Goal: Download file/media

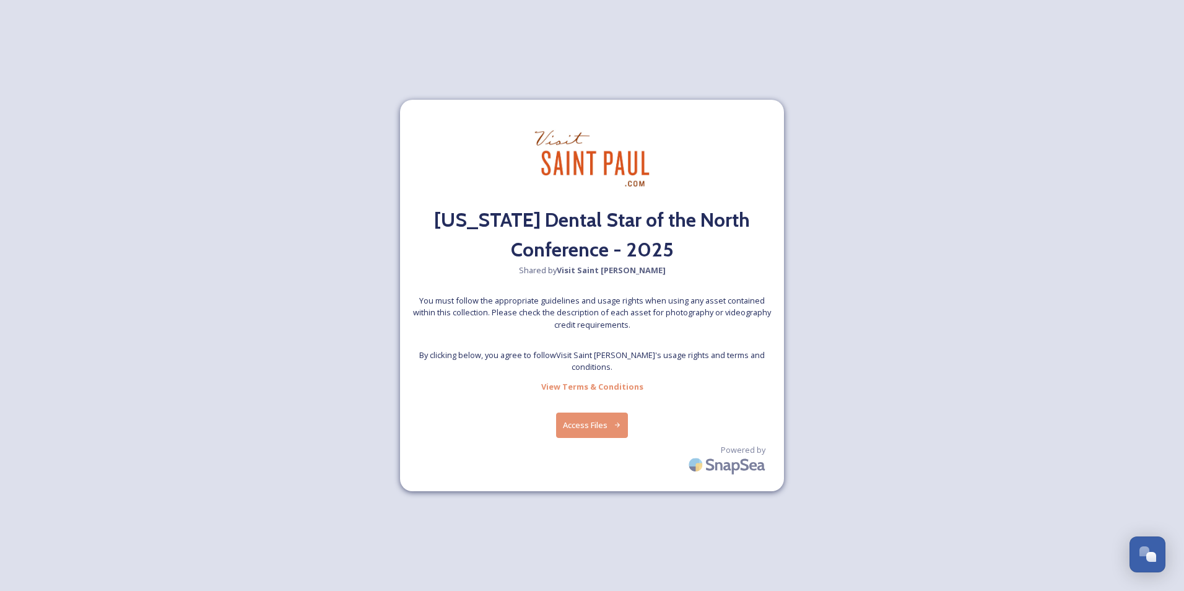
click at [576, 420] on button "Access Files" at bounding box center [592, 424] width 72 height 25
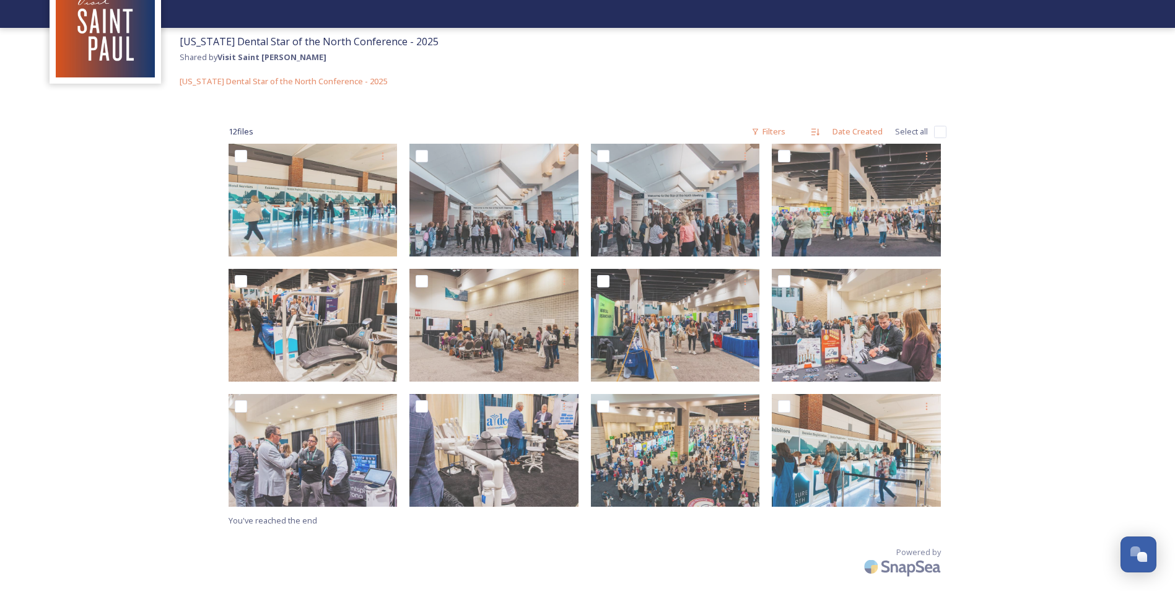
scroll to position [85, 0]
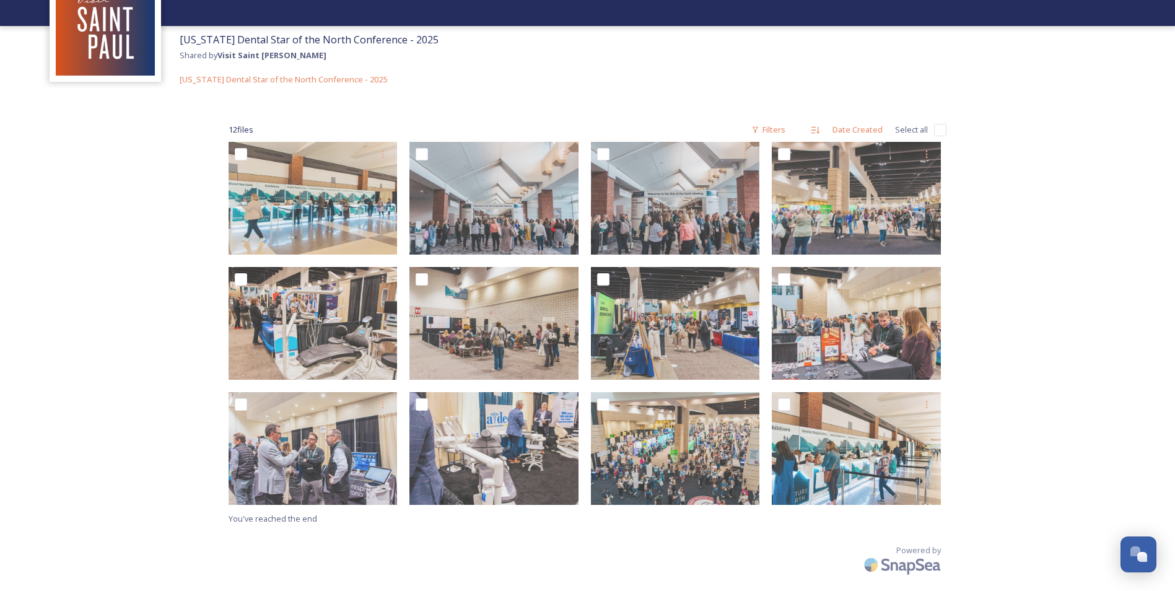
click at [937, 129] on input "checkbox" at bounding box center [940, 130] width 12 height 12
checkbox input "true"
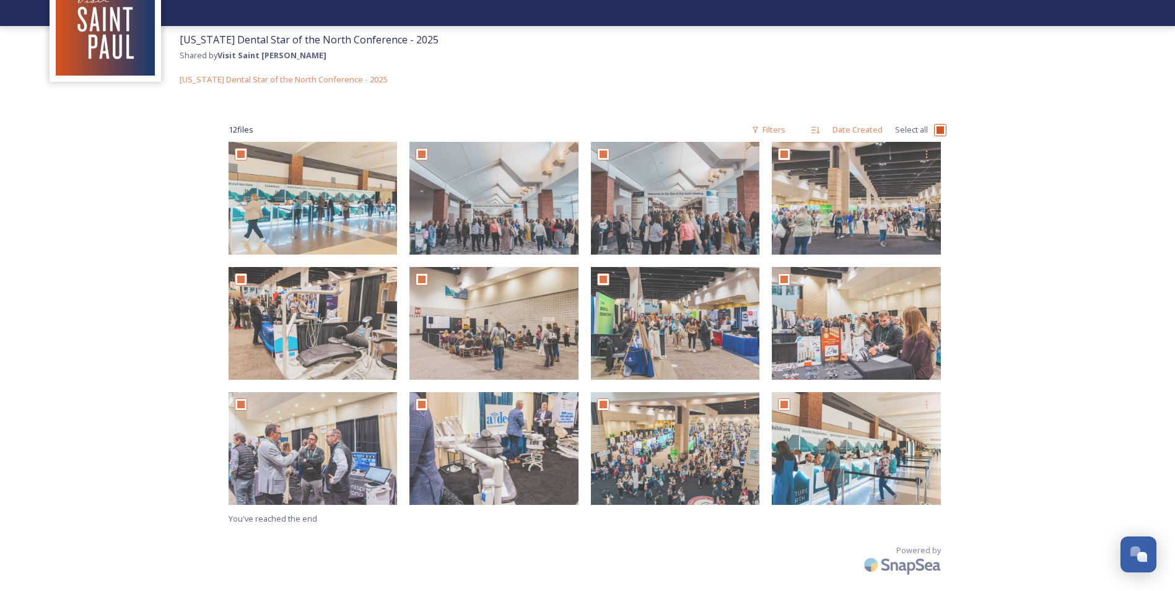
checkbox input "true"
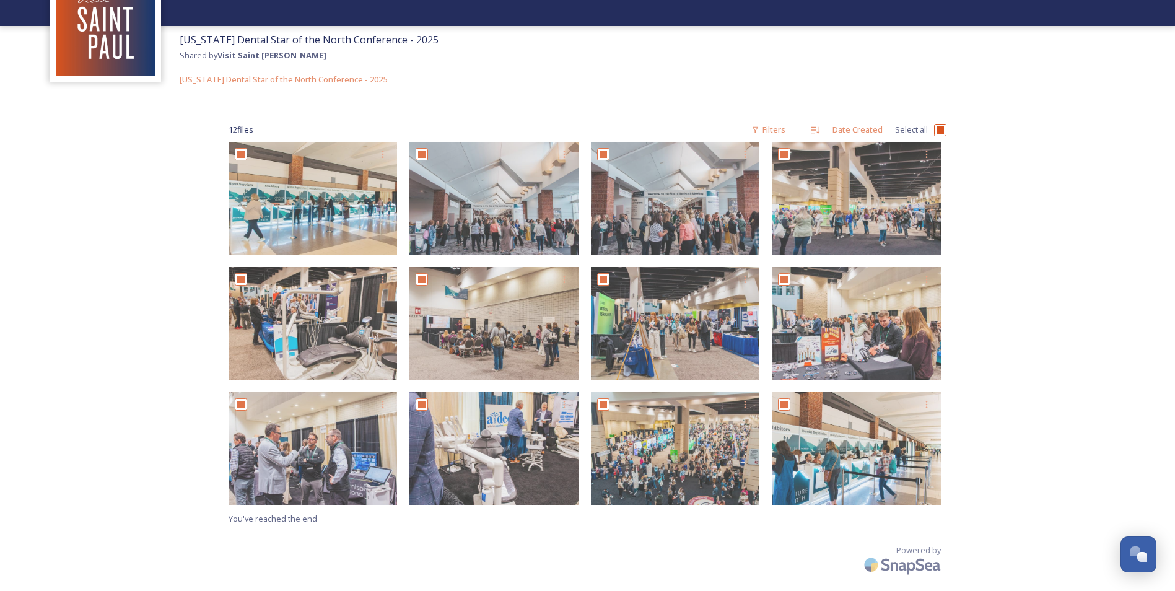
checkbox input "true"
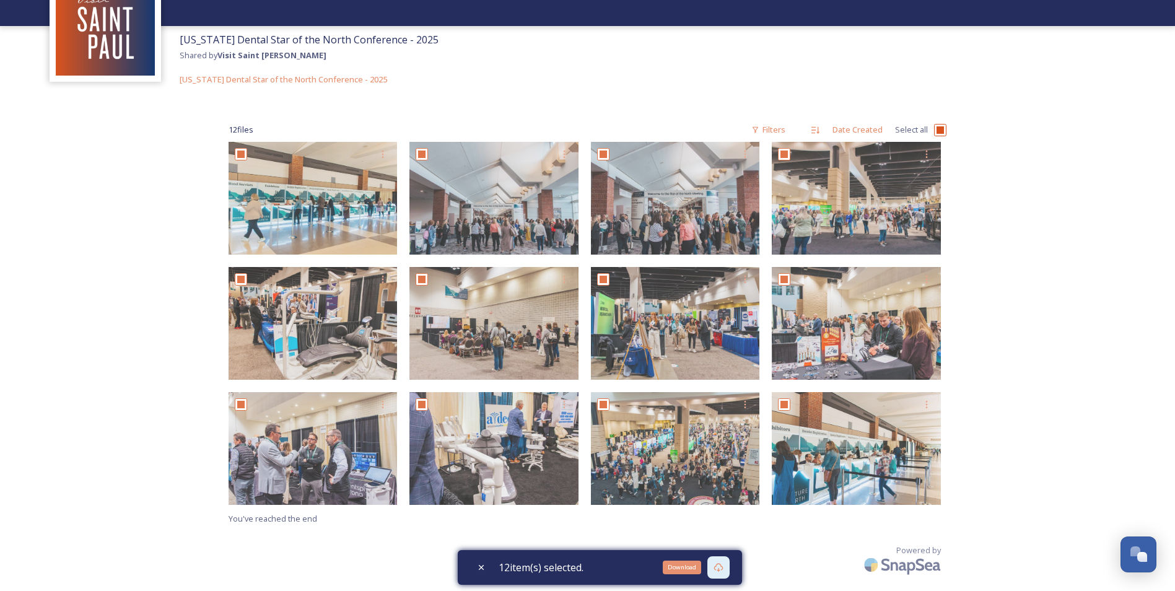
click at [719, 565] on icon at bounding box center [718, 567] width 10 height 10
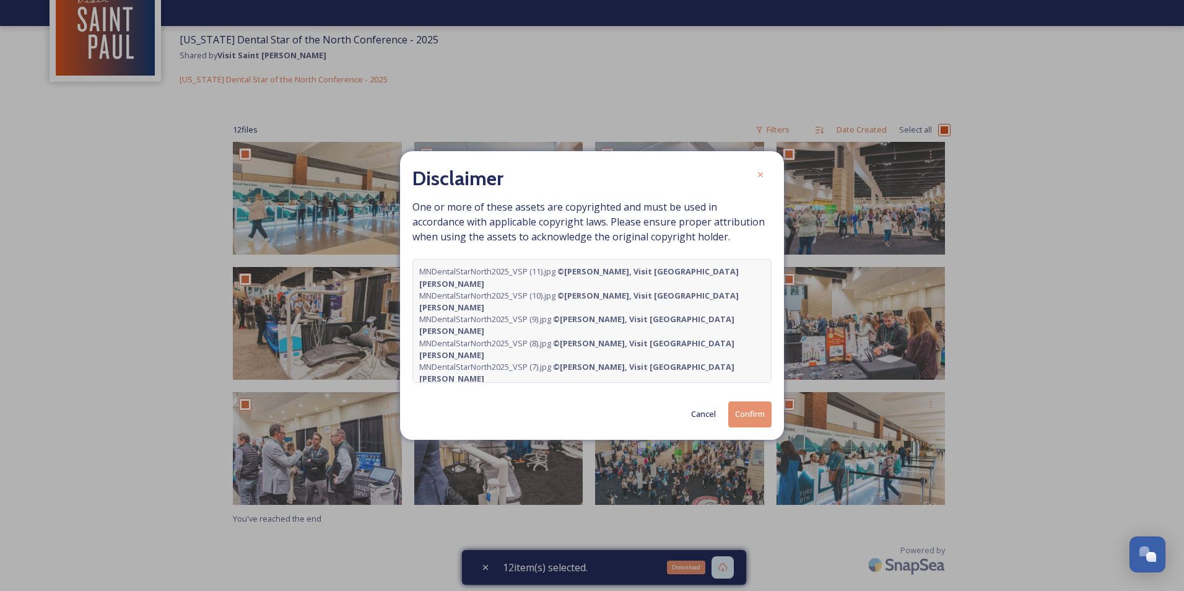
click at [753, 413] on button "Confirm" at bounding box center [749, 413] width 43 height 25
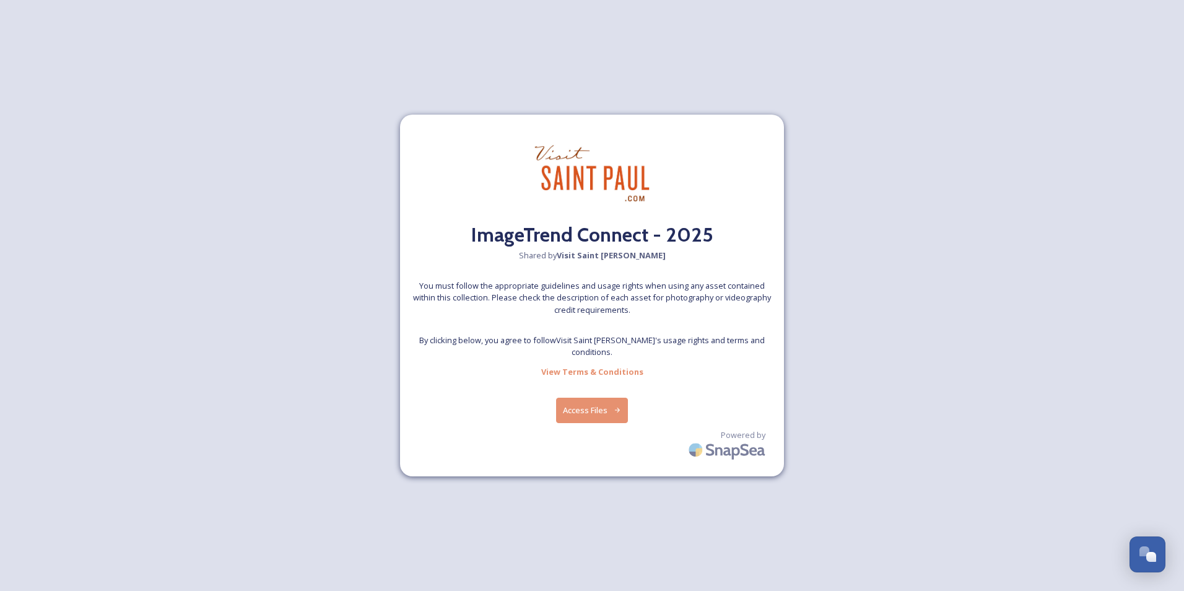
click at [601, 406] on button "Access Files" at bounding box center [592, 409] width 72 height 25
click at [592, 407] on button "Access Files" at bounding box center [592, 409] width 72 height 25
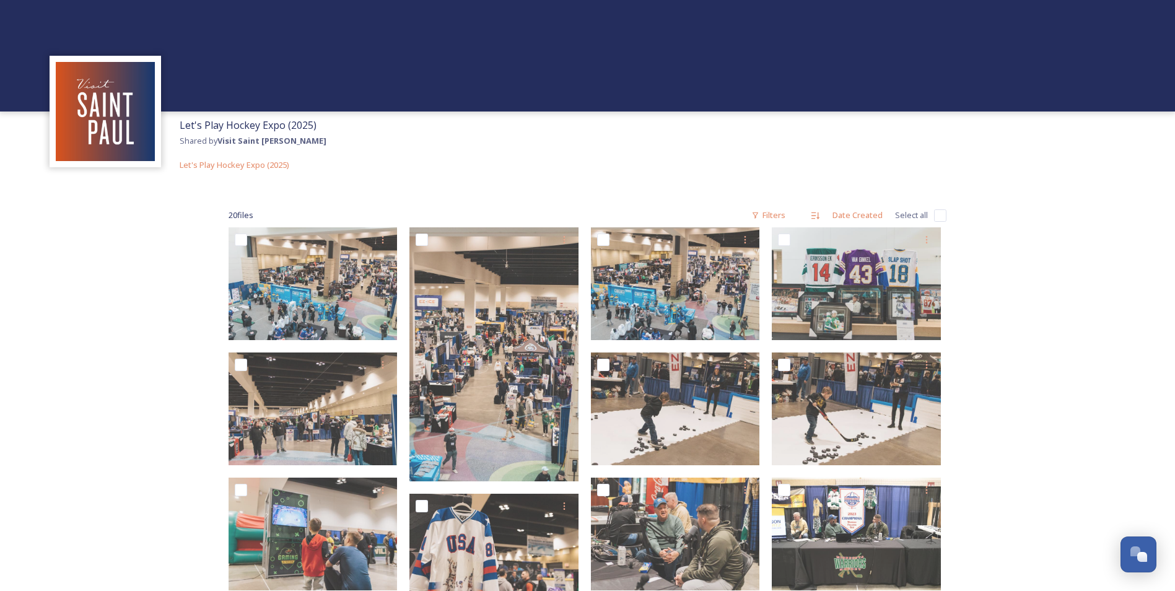
click at [939, 211] on input "checkbox" at bounding box center [940, 215] width 12 height 12
checkbox input "true"
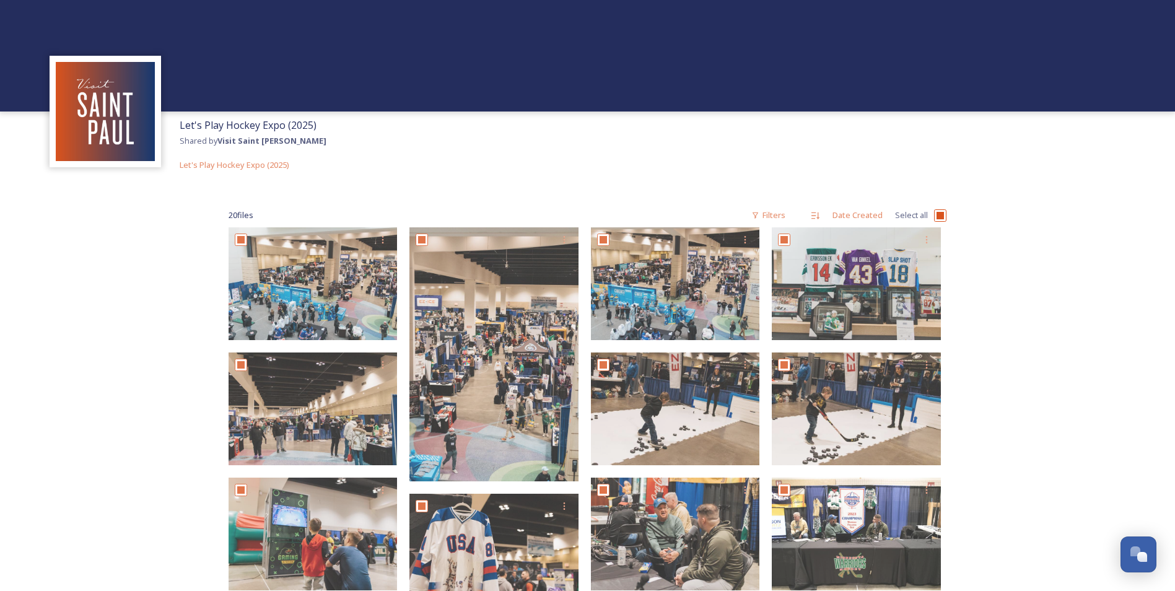
checkbox input "true"
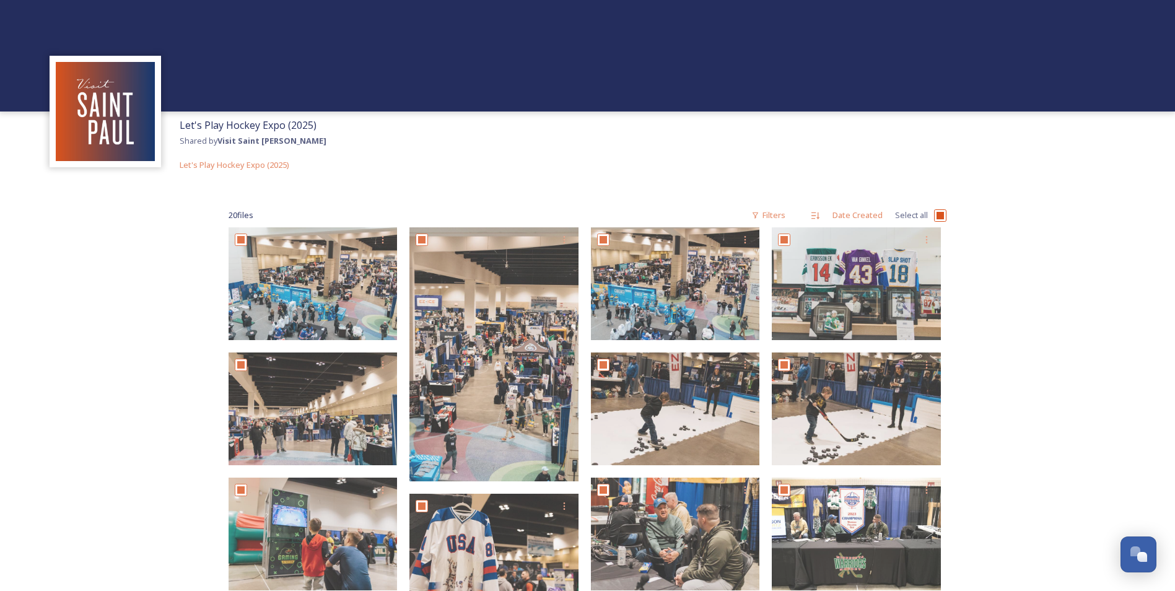
checkbox input "true"
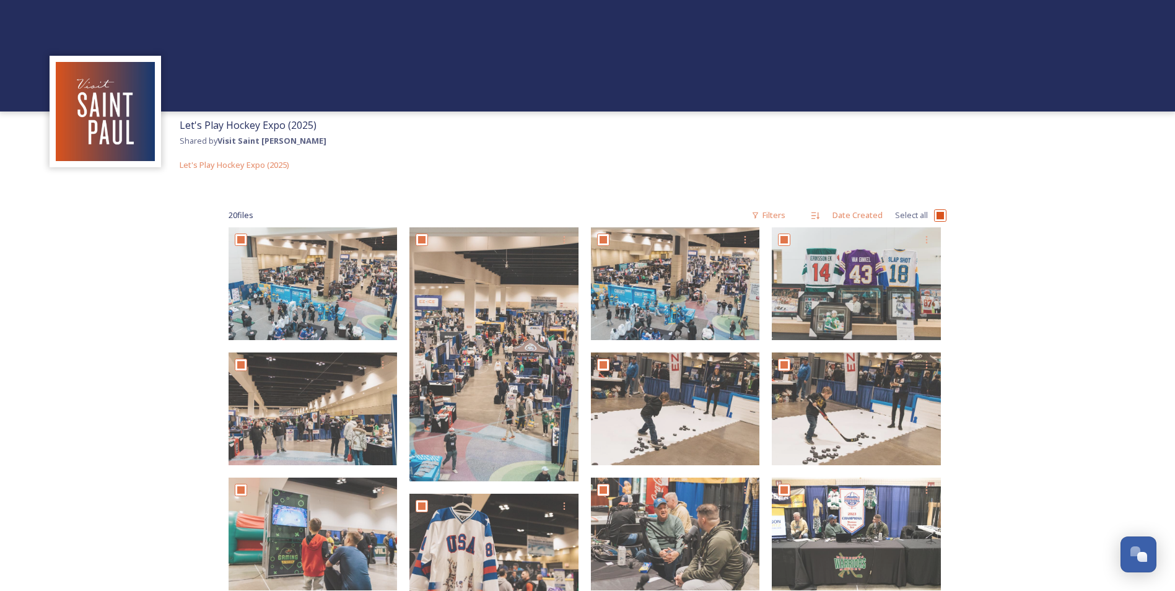
checkbox input "true"
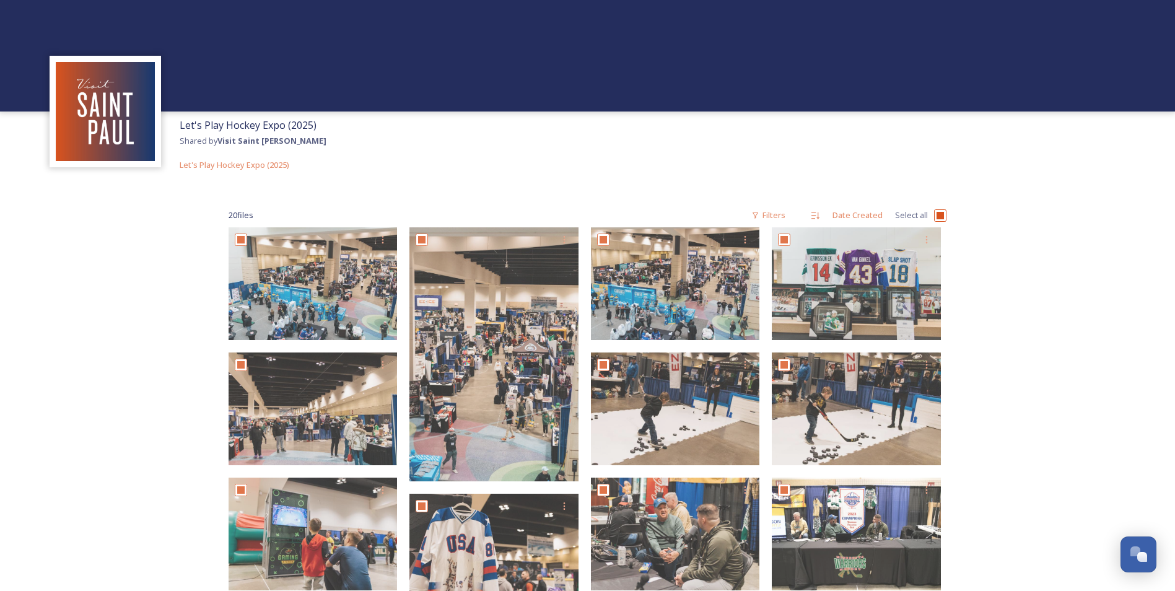
checkbox input "true"
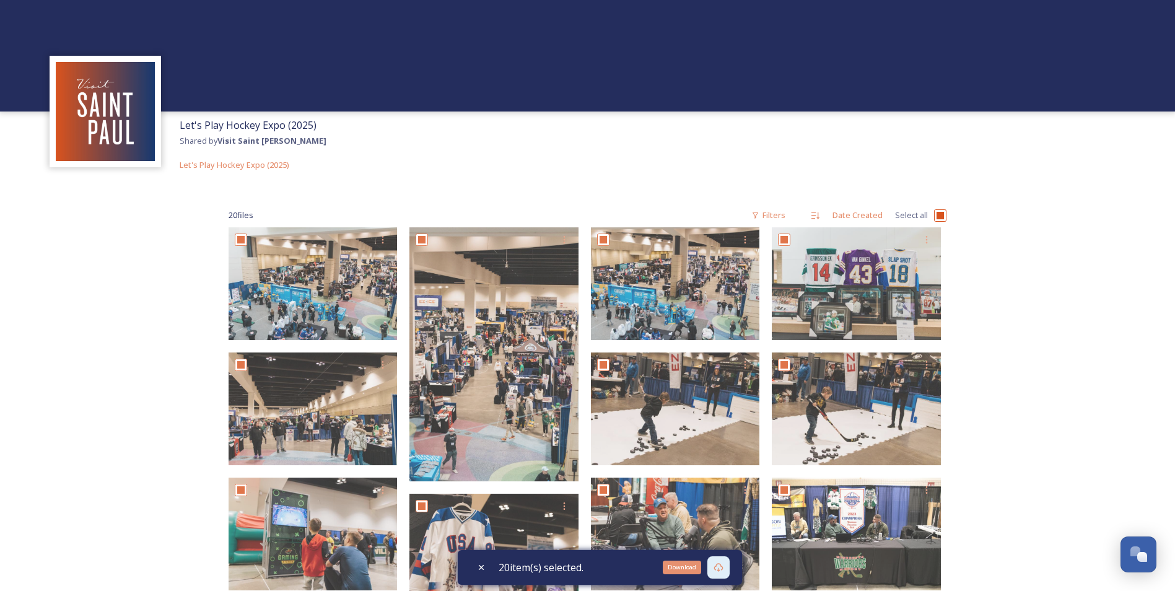
click at [719, 570] on icon at bounding box center [718, 567] width 10 height 10
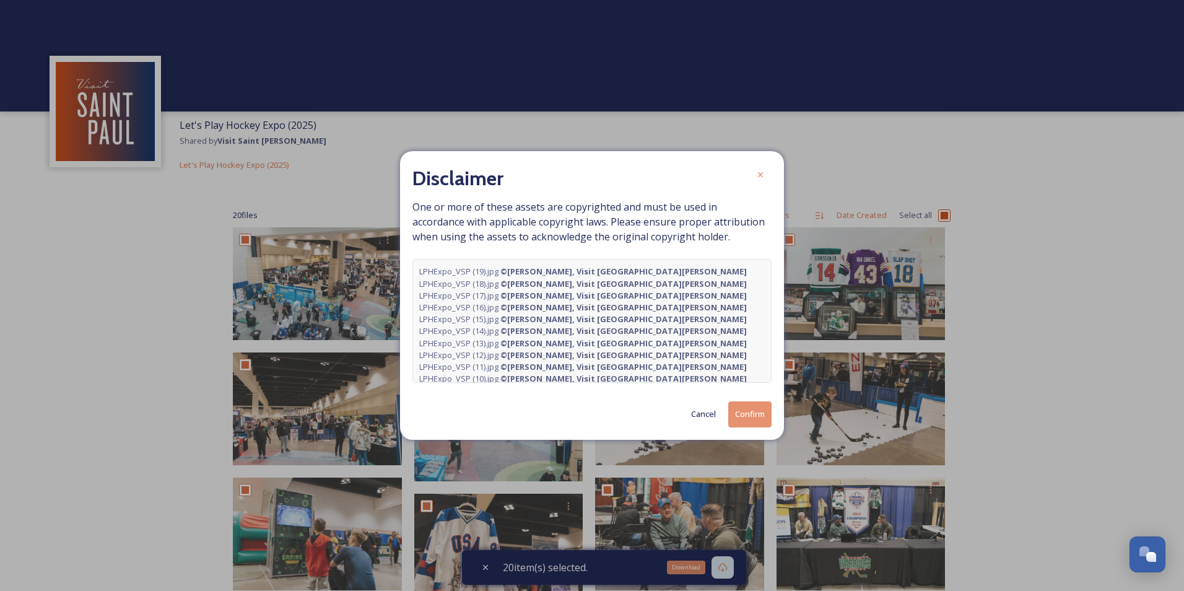
click at [760, 409] on button "Confirm" at bounding box center [749, 413] width 43 height 25
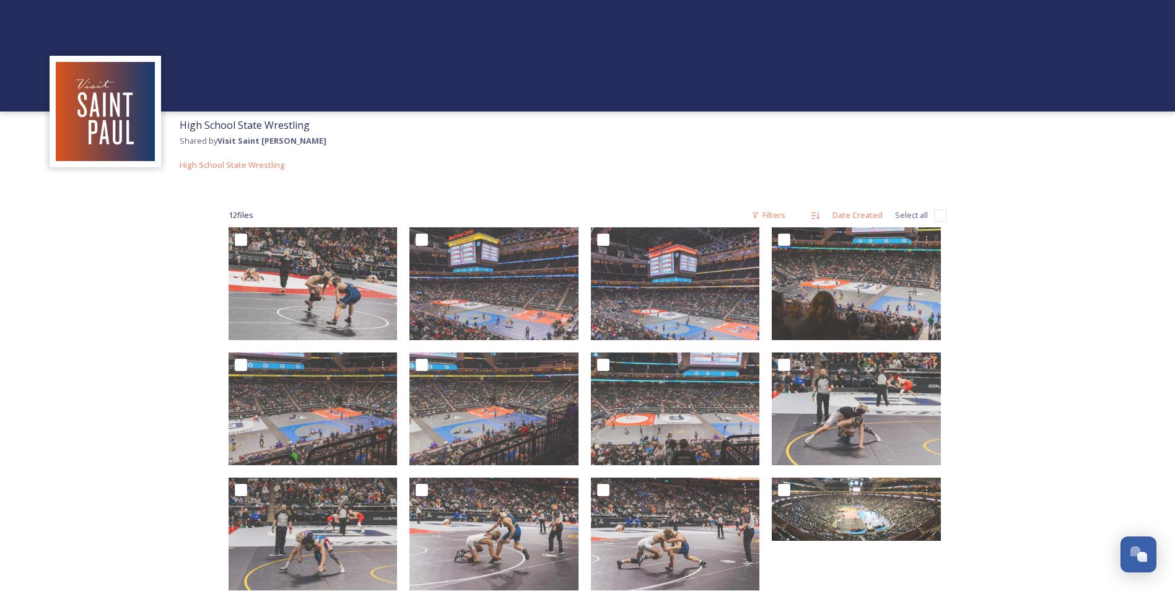
click at [929, 209] on div "12 file s Filters Date Created Select all" at bounding box center [587, 215] width 718 height 24
click at [943, 219] on input "checkbox" at bounding box center [940, 215] width 12 height 12
checkbox input "true"
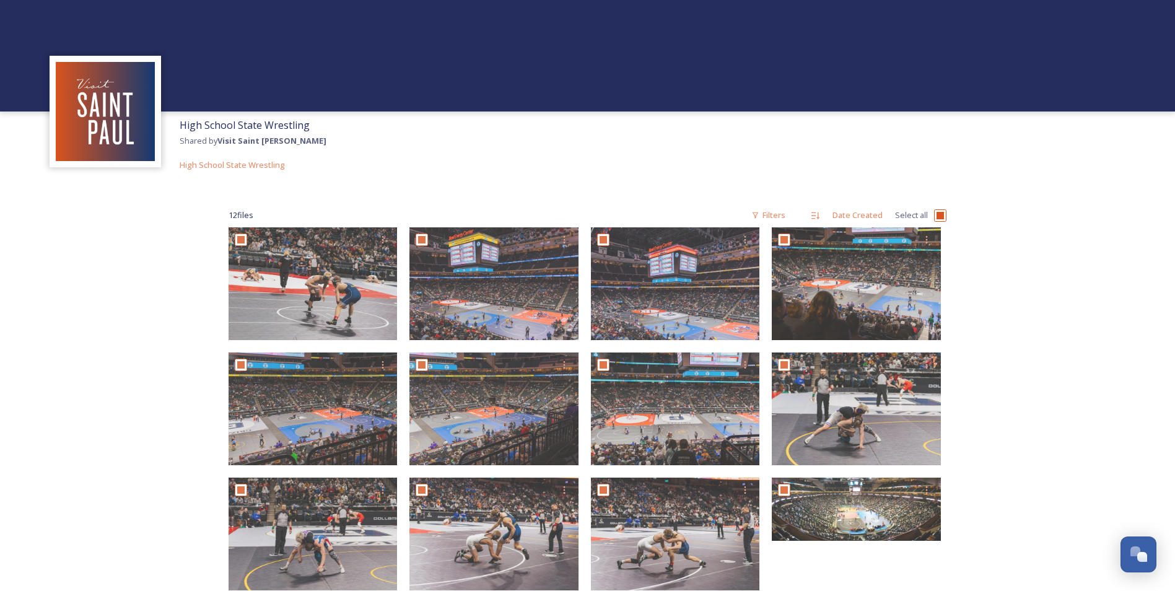
checkbox input "true"
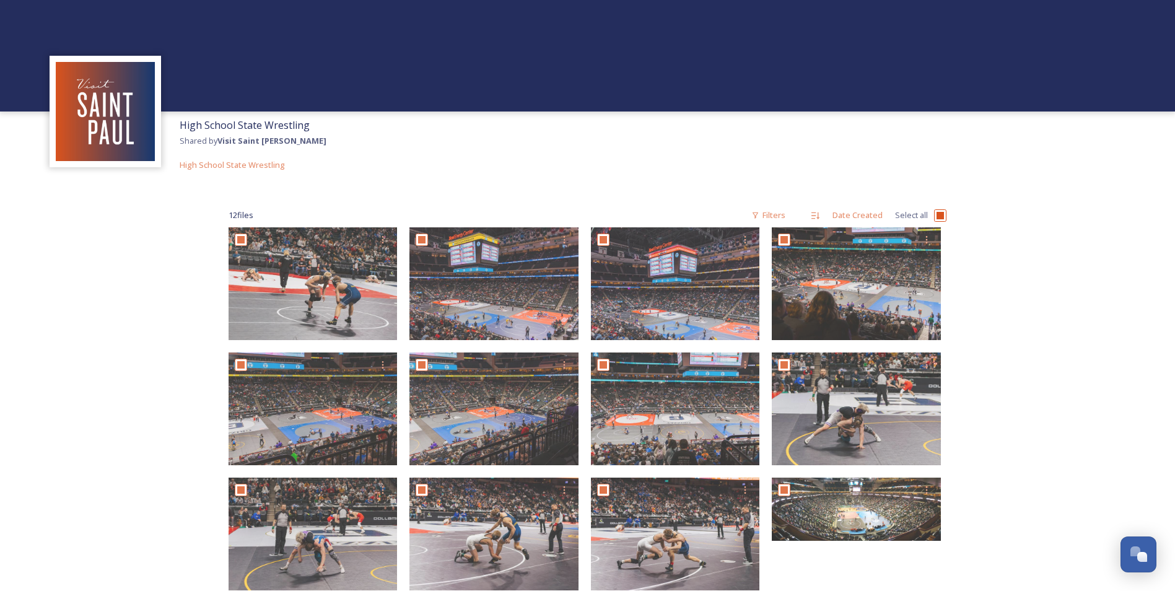
checkbox input "true"
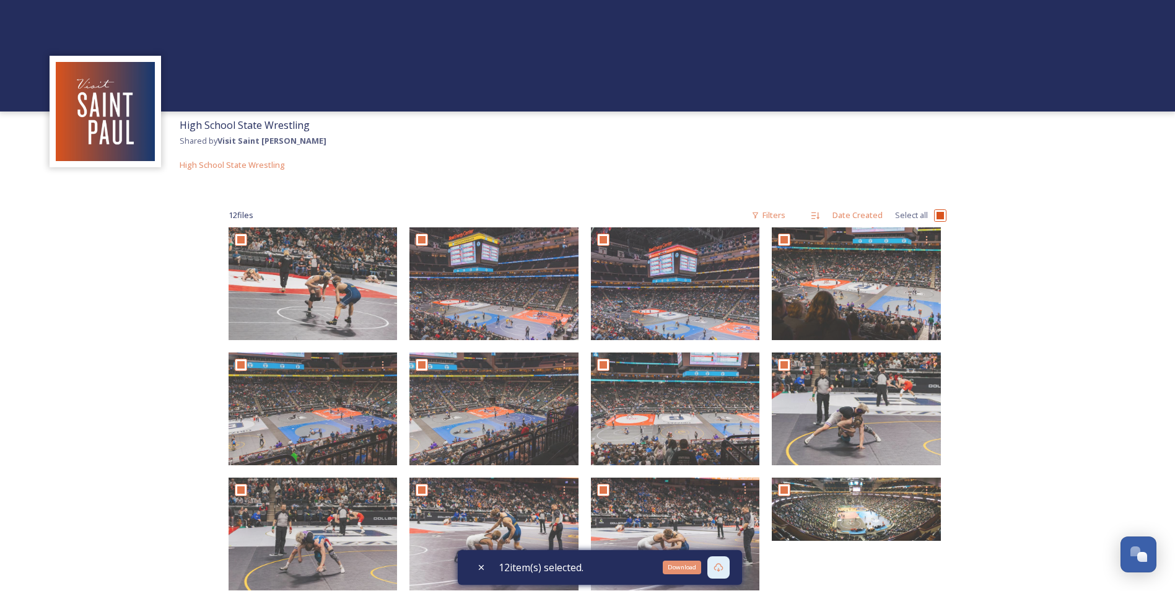
click at [721, 565] on icon at bounding box center [718, 567] width 10 height 10
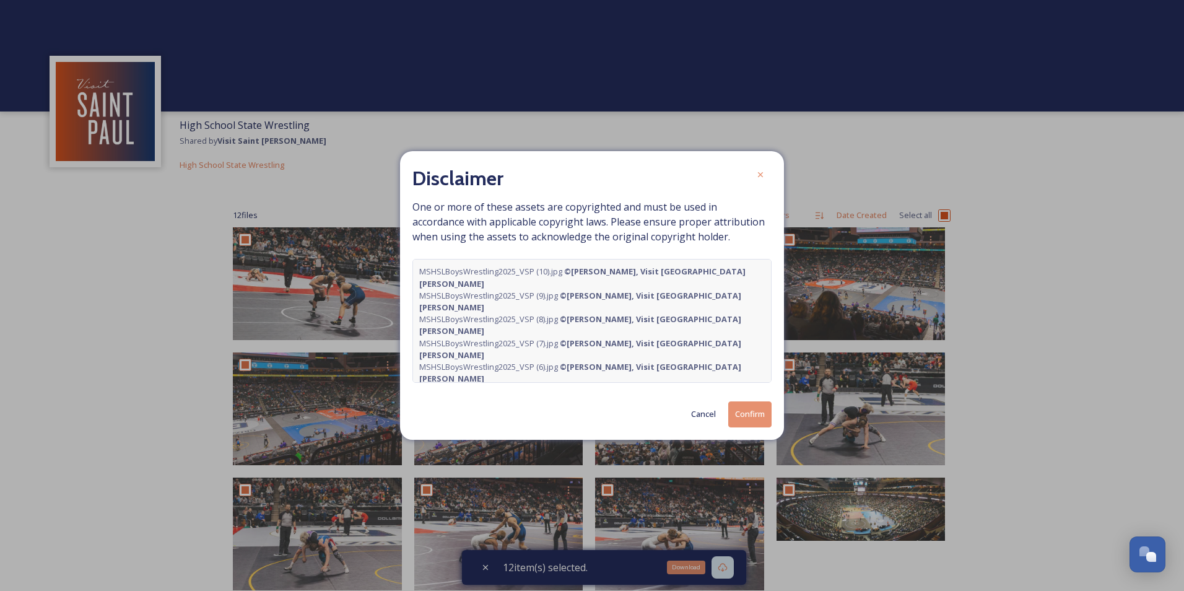
click at [750, 411] on button "Confirm" at bounding box center [749, 413] width 43 height 25
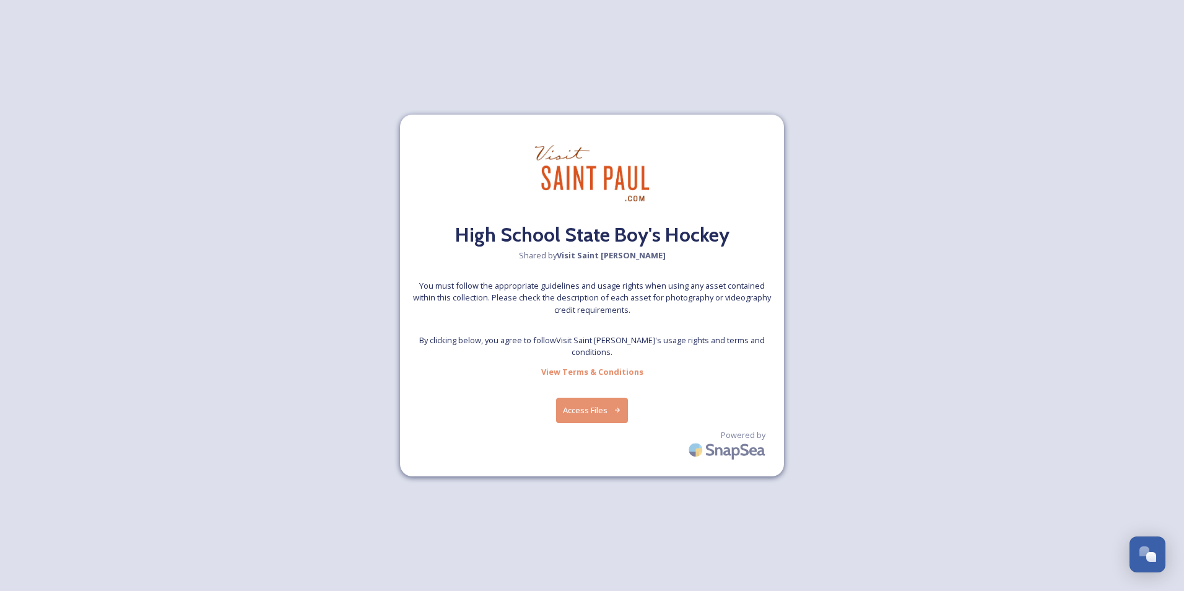
click at [604, 405] on button "Access Files" at bounding box center [592, 409] width 72 height 25
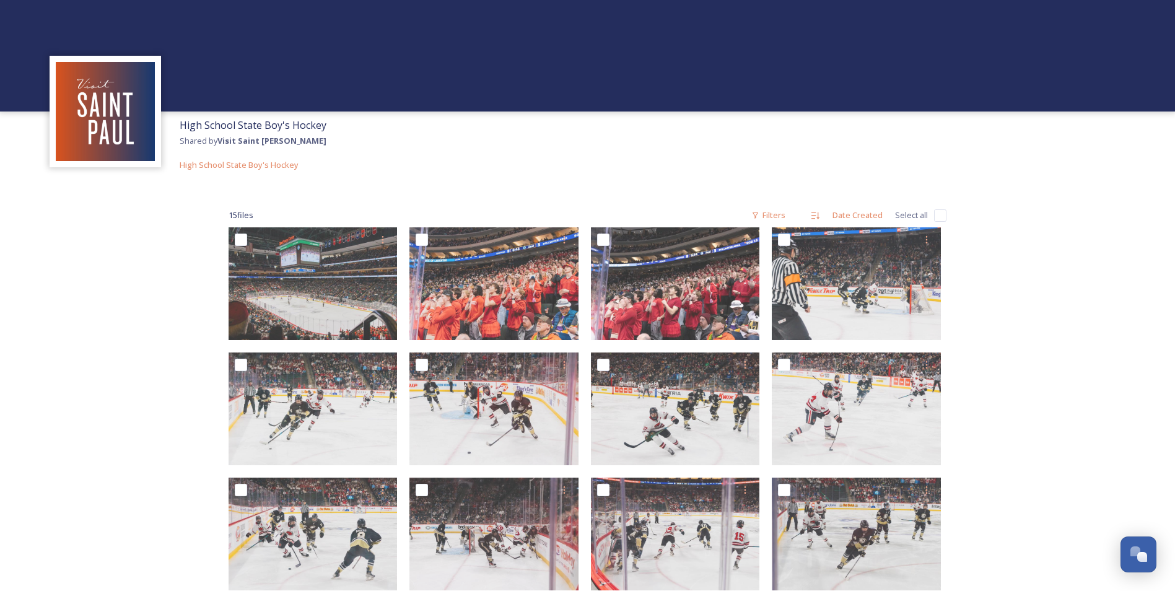
click at [940, 217] on input "checkbox" at bounding box center [940, 215] width 12 height 12
checkbox input "true"
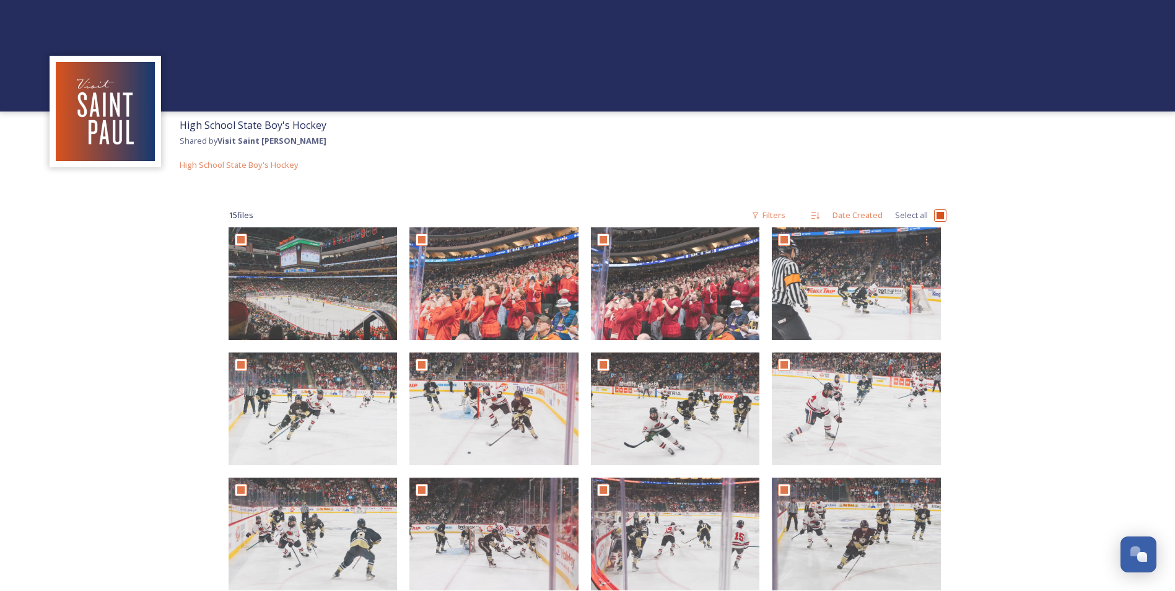
checkbox input "true"
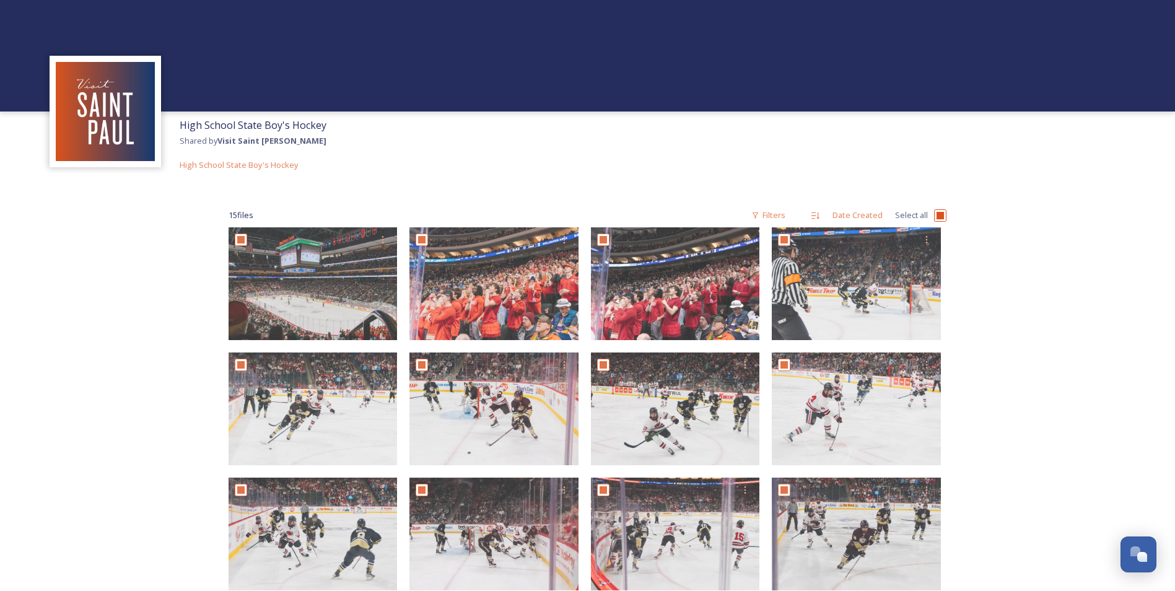
checkbox input "true"
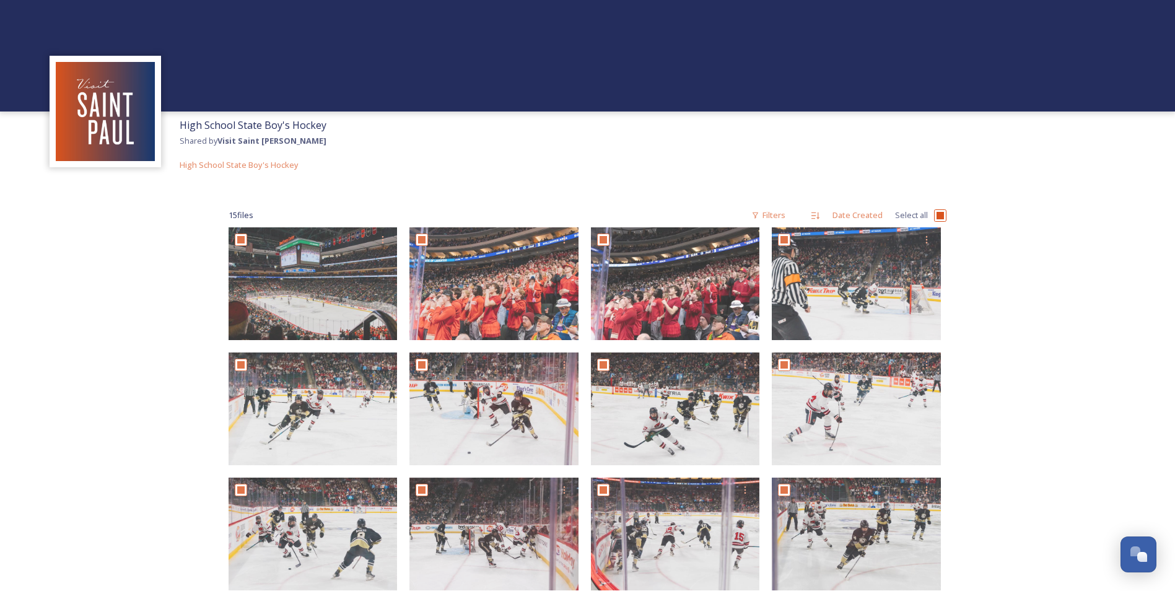
checkbox input "true"
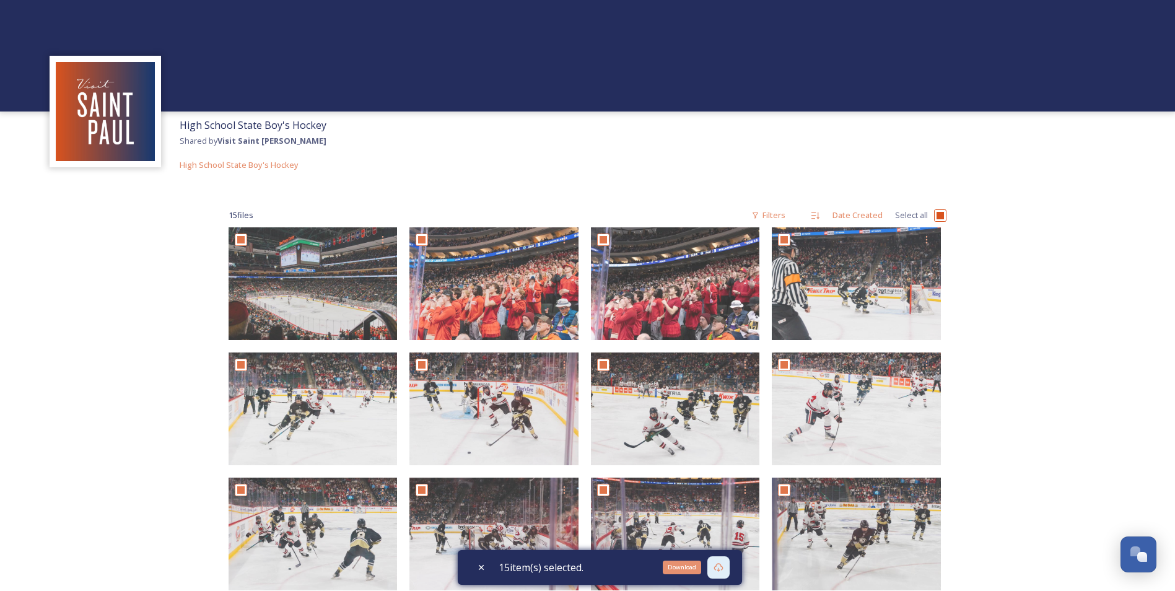
click at [723, 563] on icon at bounding box center [718, 567] width 10 height 10
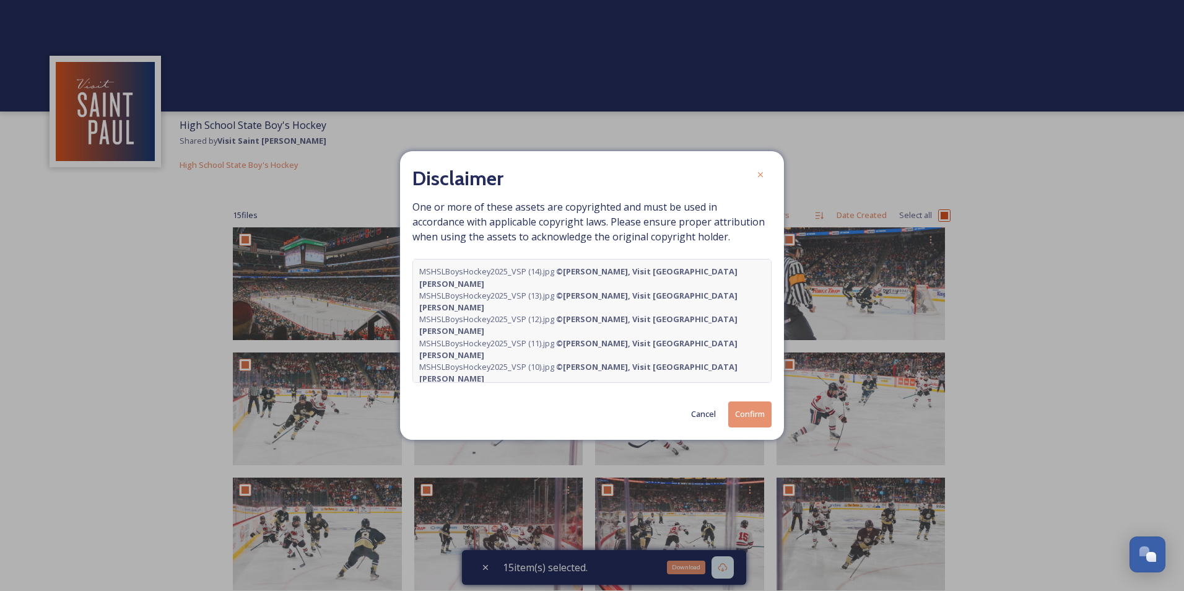
click at [747, 413] on button "Confirm" at bounding box center [749, 413] width 43 height 25
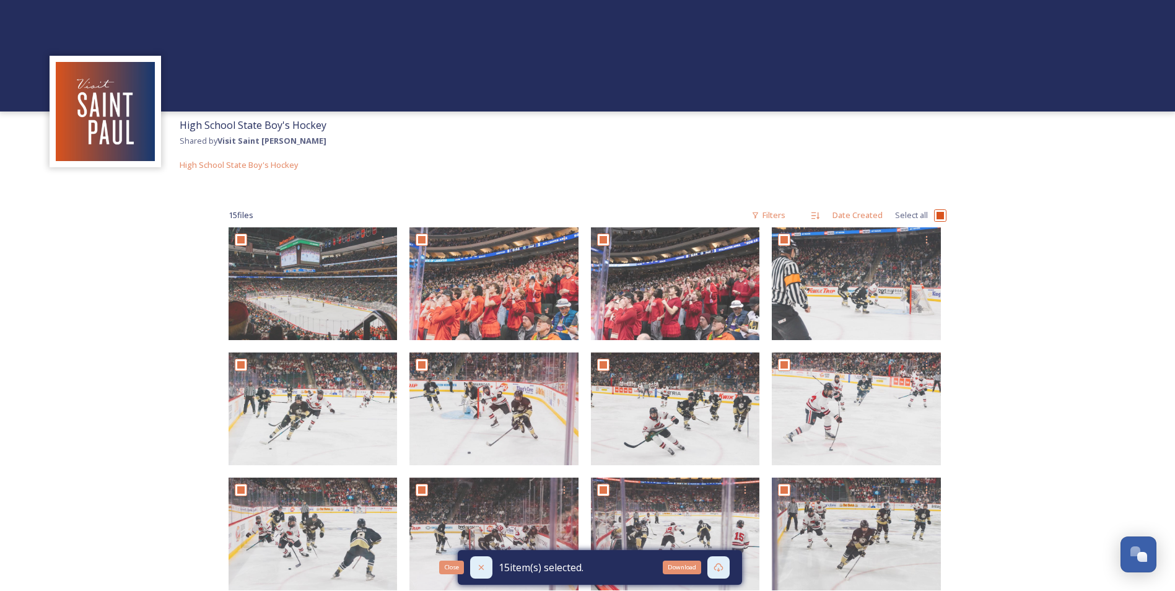
click at [484, 568] on icon at bounding box center [481, 567] width 10 height 10
checkbox input "false"
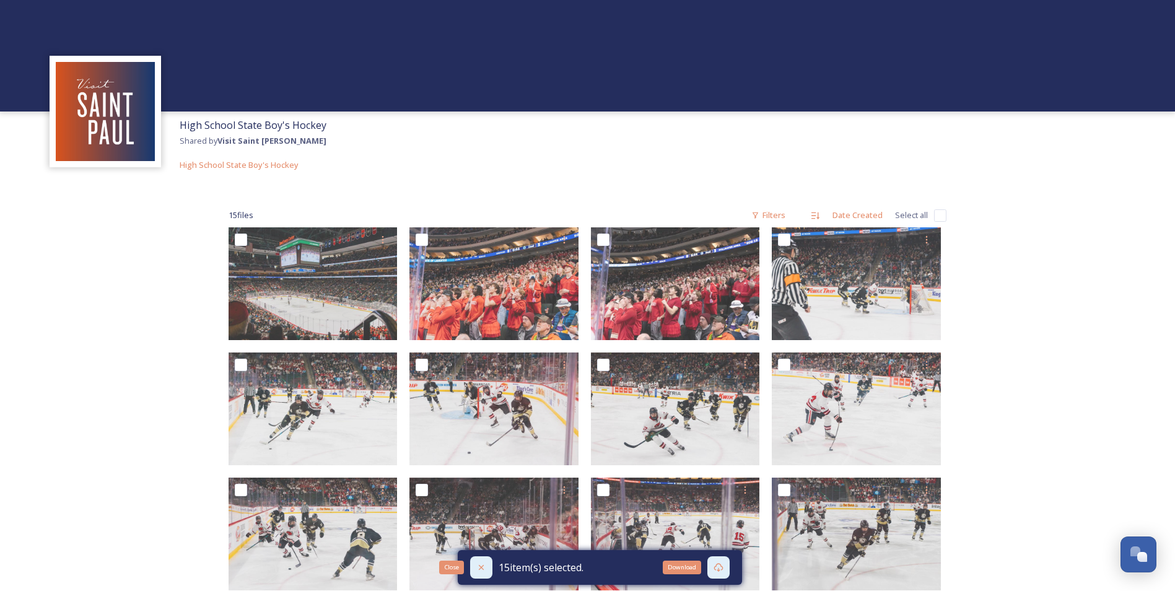
checkbox input "false"
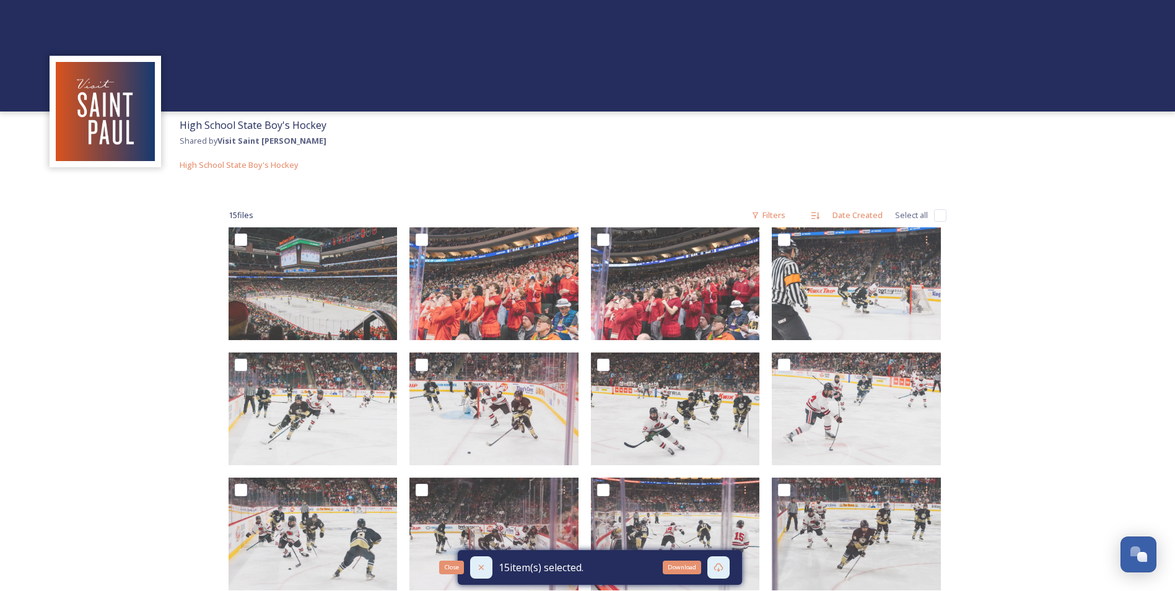
checkbox input "false"
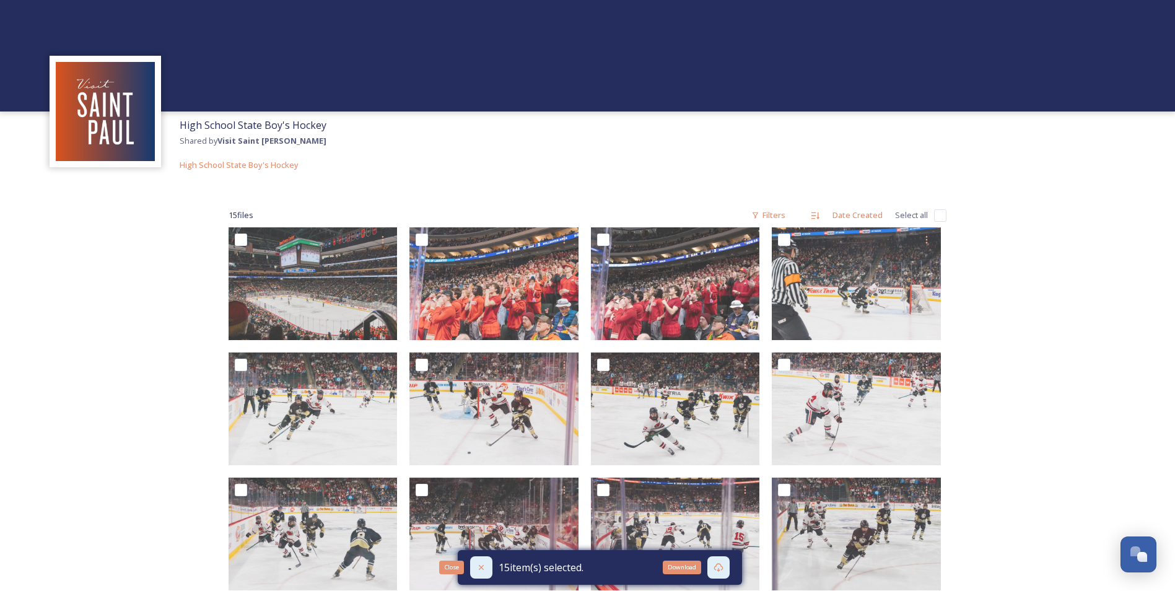
checkbox input "false"
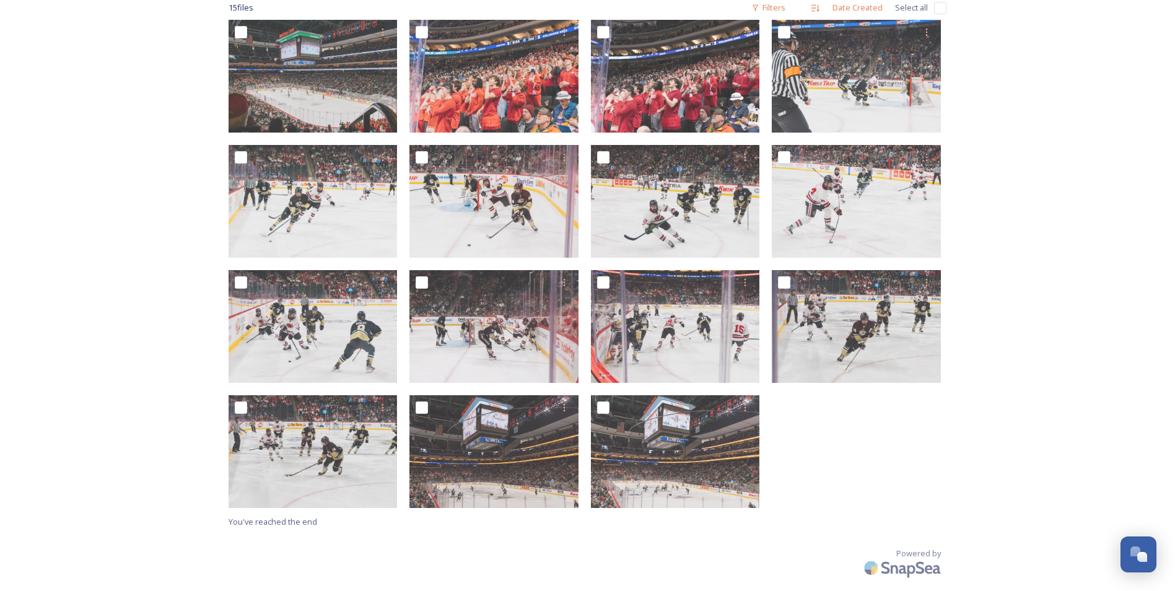
scroll to position [211, 0]
